Goal: Ask a question

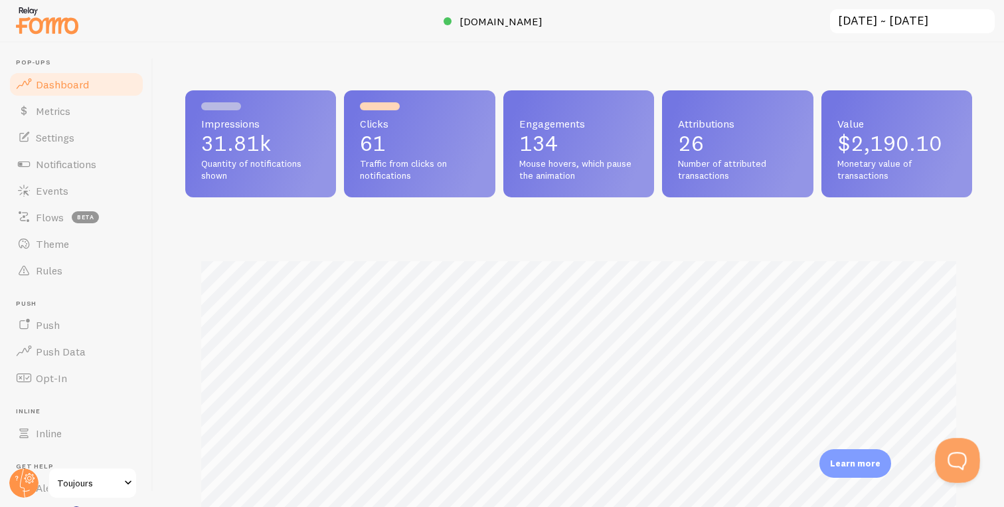
click at [957, 458] on button "Open Beacon popover" at bounding box center [955, 458] width 40 height 40
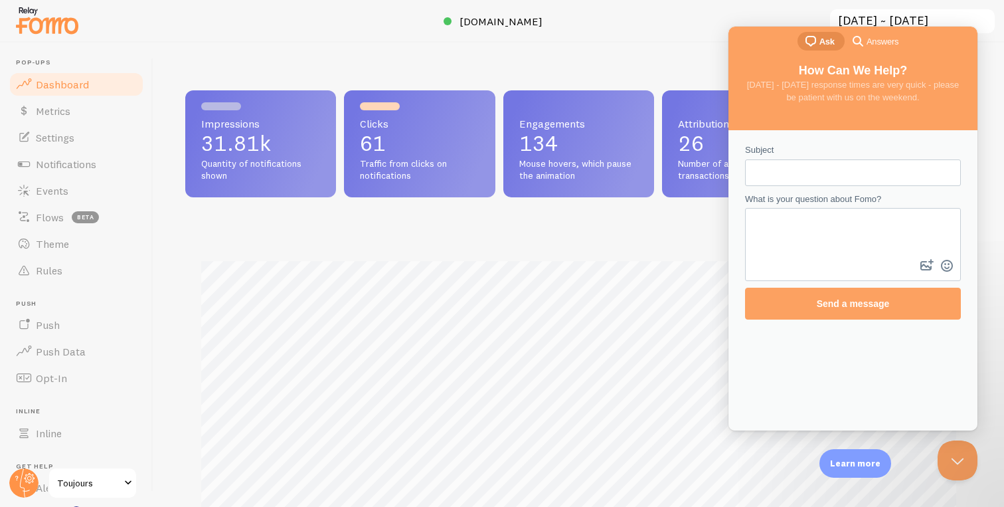
click at [832, 173] on input "Subject" at bounding box center [853, 173] width 195 height 24
click at [77, 140] on link "Settings" at bounding box center [76, 137] width 137 height 27
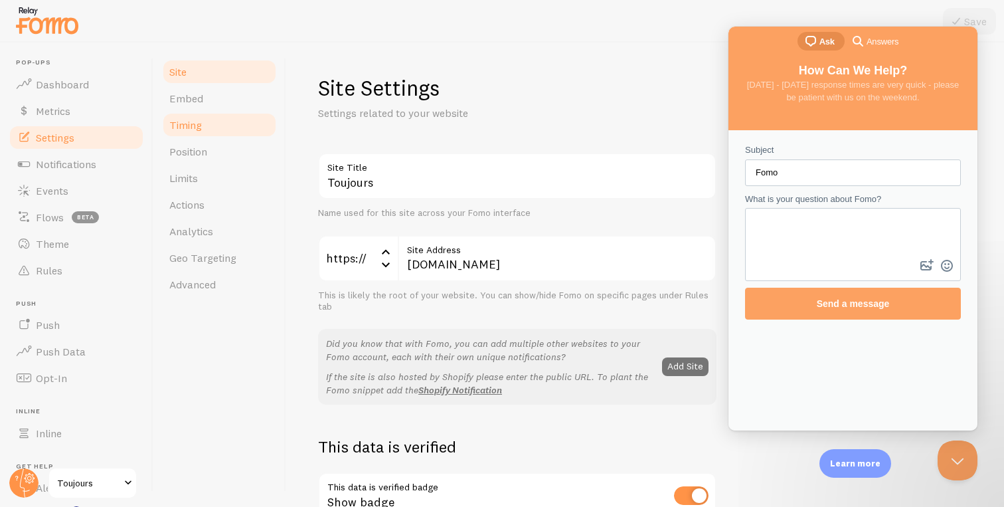
click at [195, 125] on span "Timing" at bounding box center [185, 124] width 33 height 13
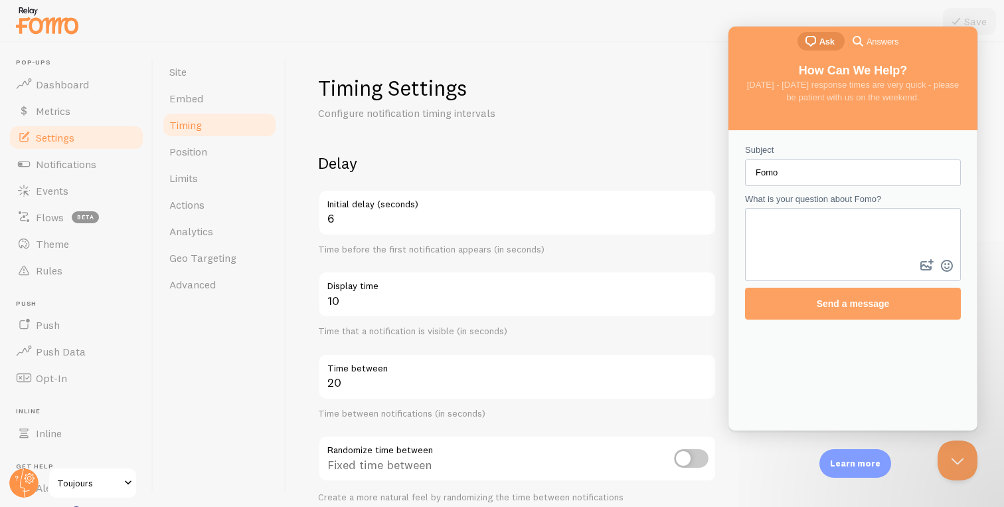
click at [820, 169] on input "Fomo" at bounding box center [853, 173] width 195 height 24
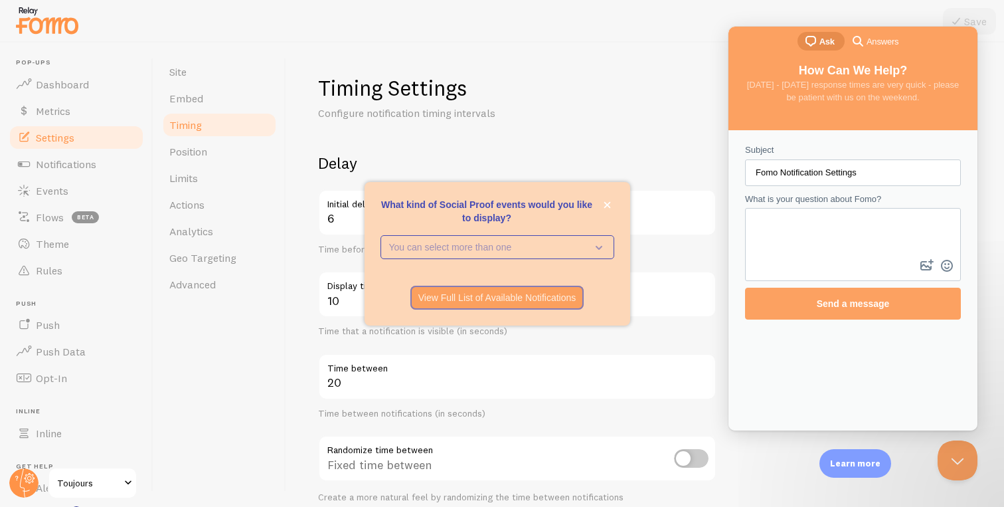
type input "Fomo Notification Settings"
click at [877, 243] on textarea "What is your question about Fomo?" at bounding box center [853, 232] width 213 height 47
click at [609, 201] on icon "close," at bounding box center [607, 204] width 7 height 7
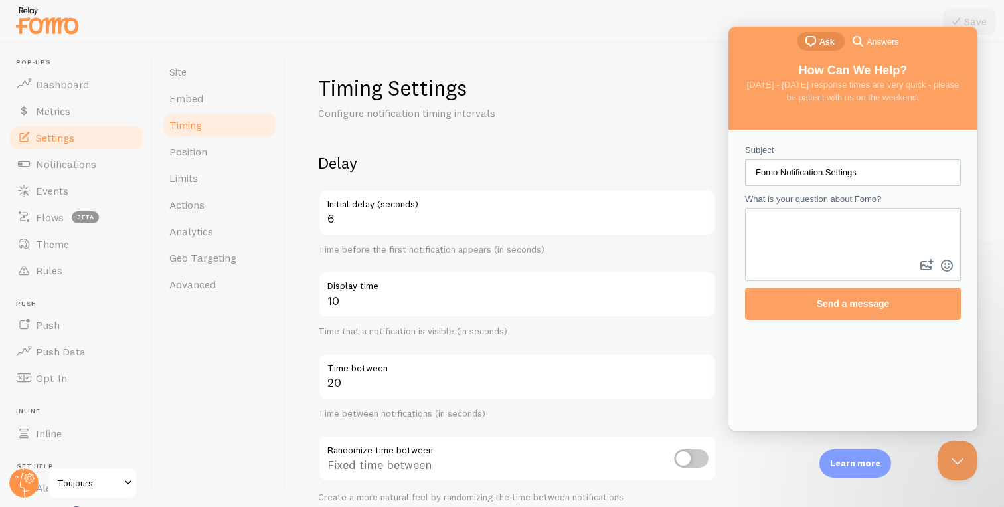
click at [839, 230] on textarea "What is your question about Fomo?" at bounding box center [853, 232] width 213 height 47
type textarea "Is there a way to only display notifications for certain pages or exclude from …"
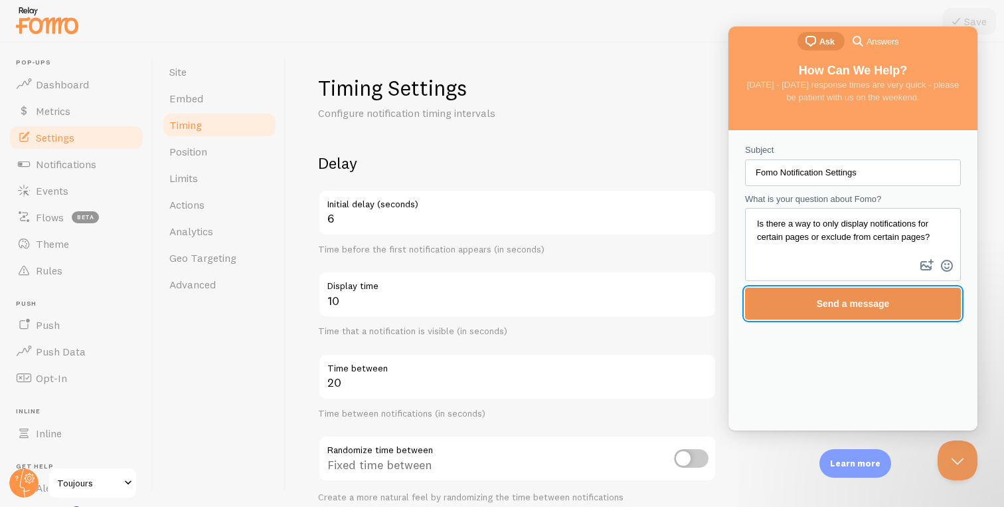
click at [872, 298] on span "Send a message" at bounding box center [853, 303] width 73 height 11
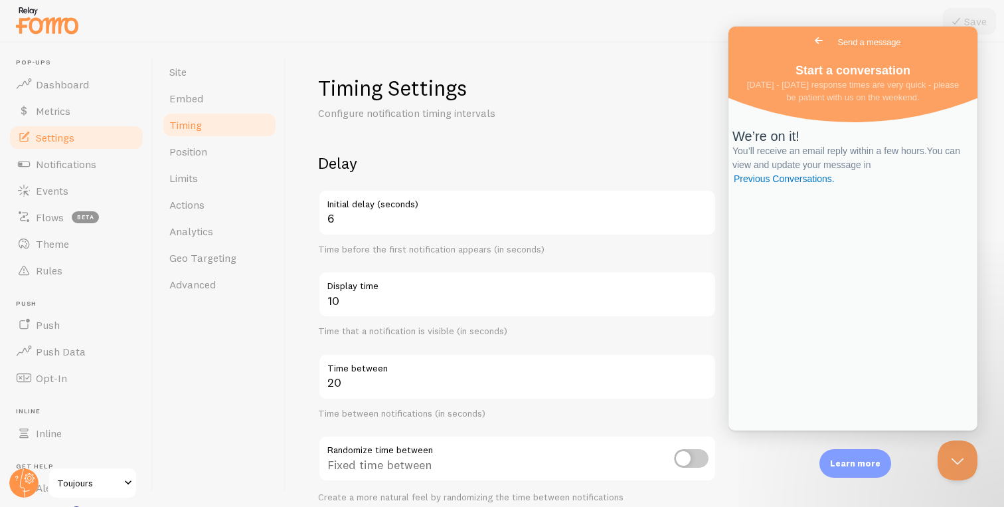
click at [680, 72] on div "Timing Settings Configure notification timing intervals Delay 6 Initial delay (…" at bounding box center [645, 275] width 718 height 464
click at [803, 43] on link "Go back" at bounding box center [819, 40] width 33 height 19
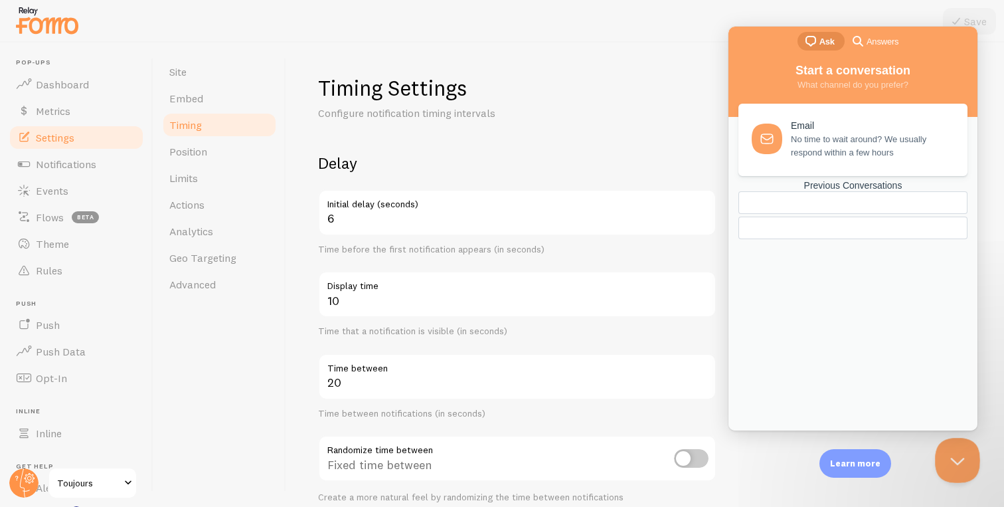
click at [945, 452] on button "Close Beacon popover" at bounding box center [955, 458] width 40 height 40
